Goal: Navigation & Orientation: Find specific page/section

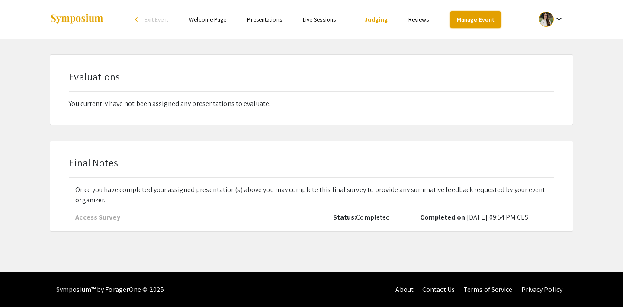
click at [460, 20] on link "Manage Event" at bounding box center [475, 19] width 51 height 17
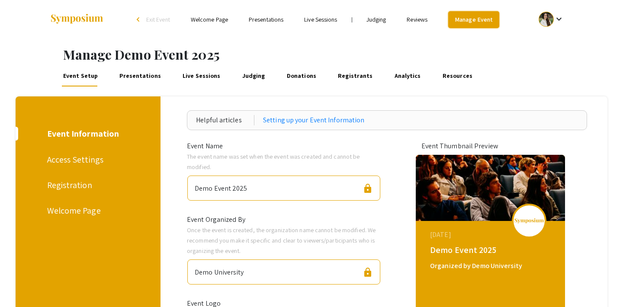
click at [478, 26] on link "Manage Event" at bounding box center [473, 19] width 51 height 17
click at [155, 20] on span "Exit Event" at bounding box center [158, 20] width 24 height 8
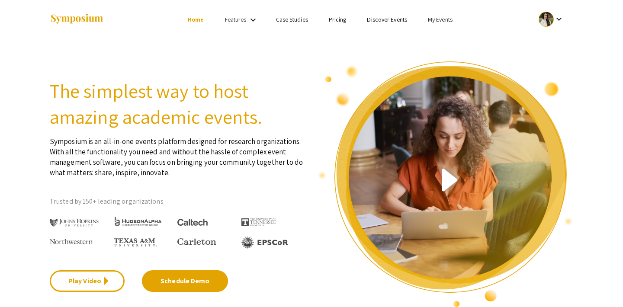
click at [442, 19] on link "My Events" at bounding box center [440, 20] width 25 height 8
click at [446, 42] on button "Events I've organized" at bounding box center [454, 38] width 74 height 21
